Goal: Task Accomplishment & Management: Manage account settings

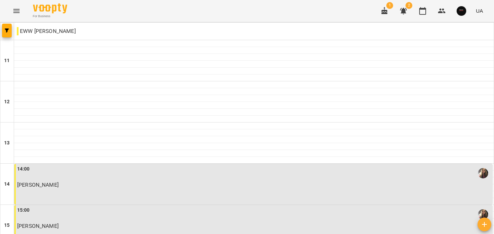
scroll to position [346, 0]
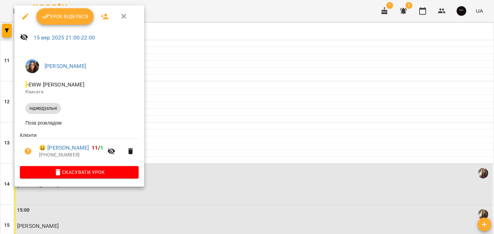
click at [79, 16] on span "Урок відбувся" at bounding box center [65, 16] width 47 height 8
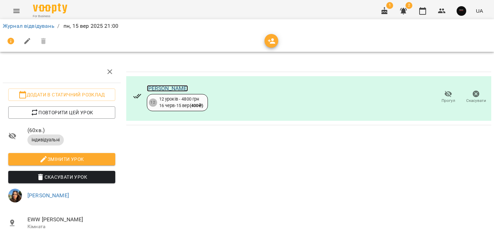
click at [161, 85] on link "[PERSON_NAME]" at bounding box center [168, 88] width 42 height 7
click at [43, 27] on link "Журнал відвідувань" at bounding box center [29, 26] width 52 height 7
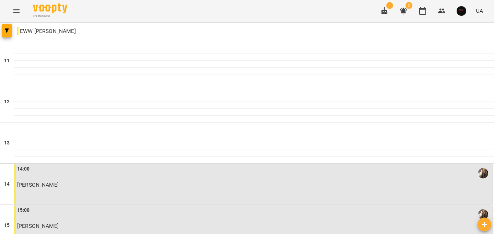
scroll to position [346, 0]
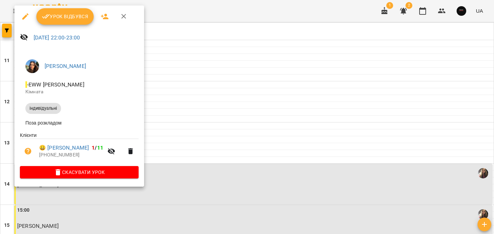
click at [235, 142] on div at bounding box center [247, 117] width 494 height 234
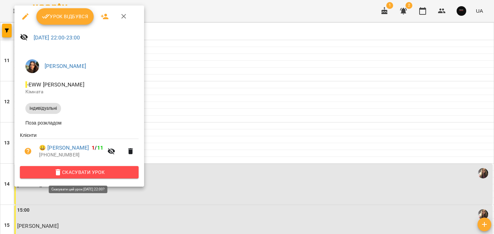
click at [101, 170] on button "Скасувати Урок" at bounding box center [79, 172] width 119 height 12
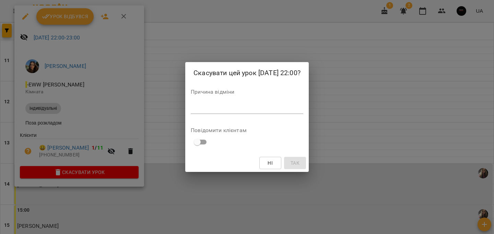
click at [198, 113] on div "*" at bounding box center [247, 108] width 113 height 11
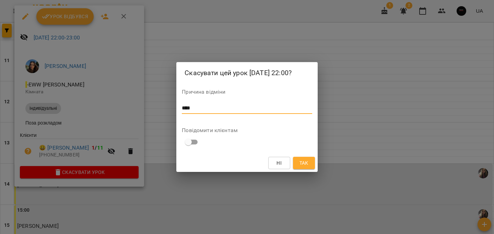
type textarea "****"
click at [296, 162] on button "Так" at bounding box center [304, 163] width 22 height 12
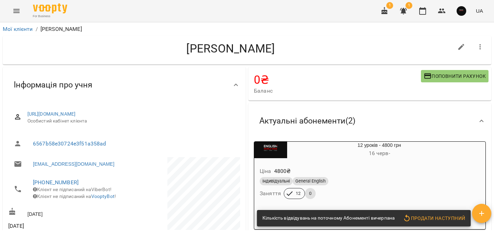
click at [382, 163] on div "Ціна 4800 ₴ індивідуальні General English Заняття 12 0" at bounding box center [362, 184] width 217 height 47
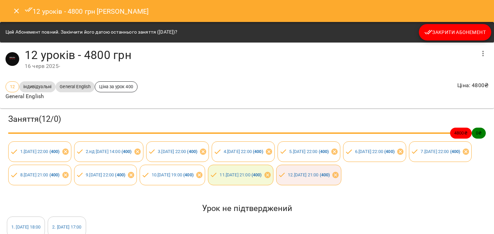
click at [414, 35] on div "Закрити Абонемент" at bounding box center [453, 32] width 78 height 16
click at [435, 34] on span "Закрити Абонемент" at bounding box center [455, 32] width 61 height 8
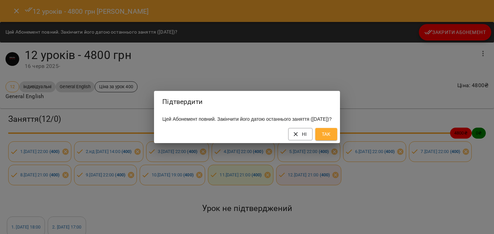
click at [332, 138] on span "Так" at bounding box center [326, 134] width 11 height 8
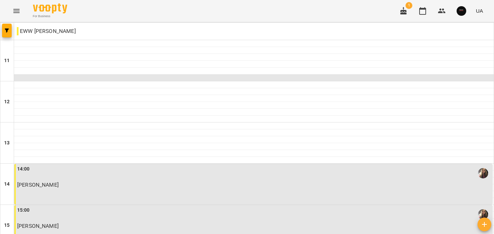
scroll to position [346, 0]
